Goal: Check status: Check status

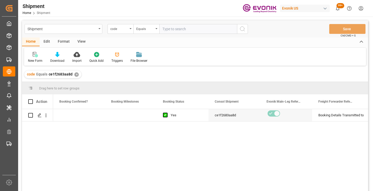
scroll to position [0, 207]
